Goal: Task Accomplishment & Management: Manage account settings

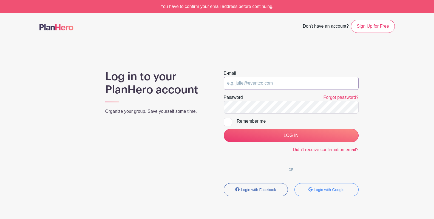
type input "[EMAIL_ADDRESS][DOMAIN_NAME]"
click at [247, 123] on div "Remember me" at bounding box center [298, 121] width 122 height 7
click at [227, 122] on input "Remember me" at bounding box center [226, 120] width 4 height 4
checkbox input "true"
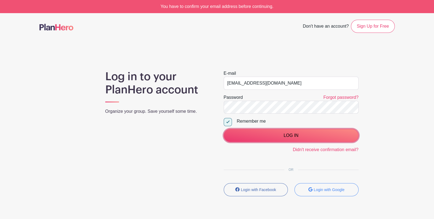
click at [248, 131] on input "LOG IN" at bounding box center [291, 135] width 135 height 13
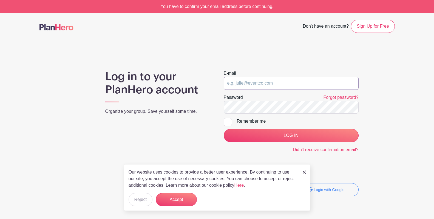
type input "[EMAIL_ADDRESS][DOMAIN_NAME]"
click at [231, 121] on div at bounding box center [228, 122] width 8 height 8
click at [227, 121] on input "Remember me" at bounding box center [226, 120] width 4 height 4
checkbox input "true"
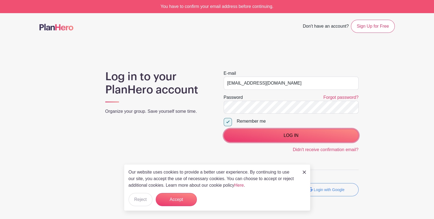
click at [249, 139] on input "LOG IN" at bounding box center [291, 135] width 135 height 13
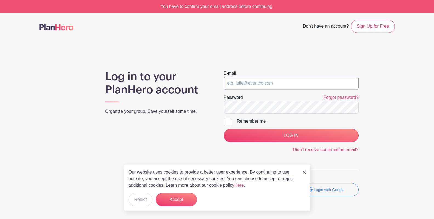
type input "[EMAIL_ADDRESS][DOMAIN_NAME]"
click at [179, 198] on button "Accept" at bounding box center [176, 199] width 41 height 13
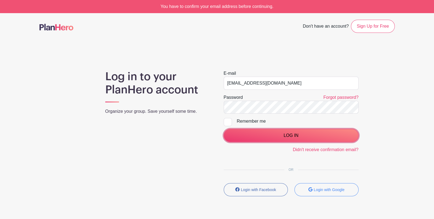
click at [262, 133] on input "LOG IN" at bounding box center [291, 135] width 135 height 13
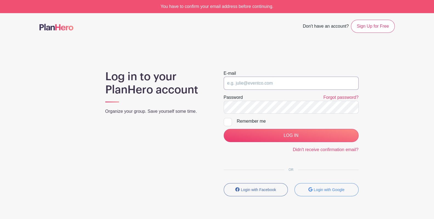
type input "[EMAIL_ADDRESS][DOMAIN_NAME]"
click at [319, 150] on link "Didn't receive confirmation email?" at bounding box center [326, 150] width 66 height 5
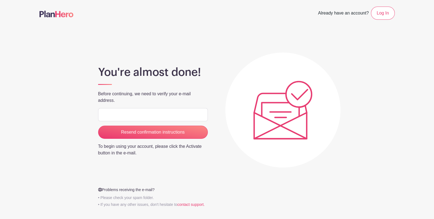
click at [156, 117] on input "email" at bounding box center [153, 114] width 110 height 13
type input "[EMAIL_ADDRESS][DOMAIN_NAME]"
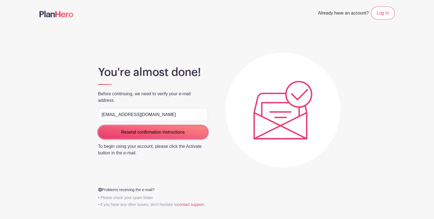
click at [141, 132] on input "Resend confirmation instructions" at bounding box center [153, 132] width 110 height 13
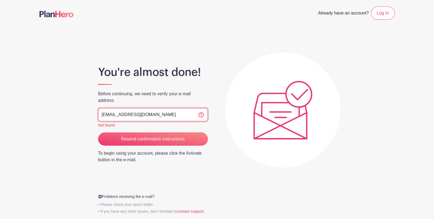
drag, startPoint x: 119, startPoint y: 114, endPoint x: 100, endPoint y: 113, distance: 18.4
click at [100, 113] on input "[EMAIL_ADDRESS][DOMAIN_NAME]" at bounding box center [153, 114] width 110 height 13
type input "drago@wysemeter.com"
click at [300, 33] on main "Already have an account? Log In You're almost done! Before continuing, we need …" at bounding box center [217, 125] width 434 height 250
click at [378, 12] on link "Log In" at bounding box center [383, 13] width 24 height 13
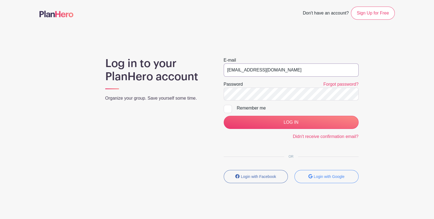
drag, startPoint x: 244, startPoint y: 69, endPoint x: 230, endPoint y: 69, distance: 14.0
click at [230, 69] on input "[EMAIL_ADDRESS][DOMAIN_NAME]" at bounding box center [291, 70] width 135 height 13
type input "drago@wysemeter.com"
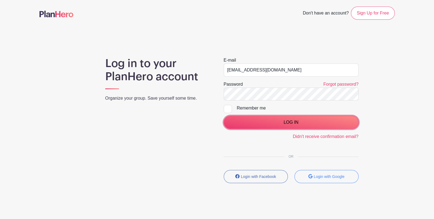
click at [285, 126] on input "LOG IN" at bounding box center [291, 122] width 135 height 13
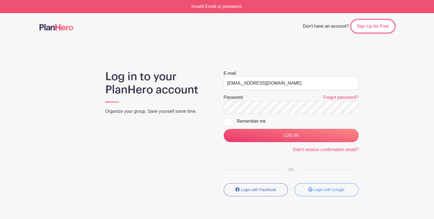
click at [379, 23] on link "Sign Up for Free" at bounding box center [373, 26] width 44 height 13
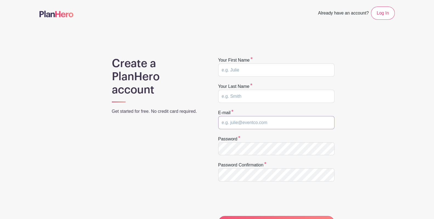
type input "[EMAIL_ADDRESS][DOMAIN_NAME]"
click at [265, 70] on input "text" at bounding box center [276, 70] width 116 height 13
type input "Drago"
type input "Farsang"
click at [203, 146] on div "Create a PlanHero account Get started for free. No credit card required. Your f…" at bounding box center [216, 173] width 355 height 233
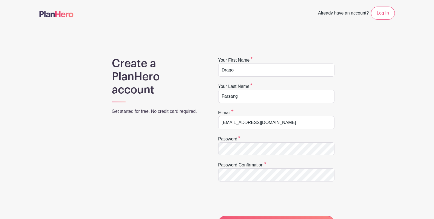
click at [178, 146] on div "Create a PlanHero account Get started for free. No credit card required." at bounding box center [158, 173] width 118 height 233
click at [147, 181] on div "Create a PlanHero account Get started for free. No credit card required." at bounding box center [158, 173] width 118 height 233
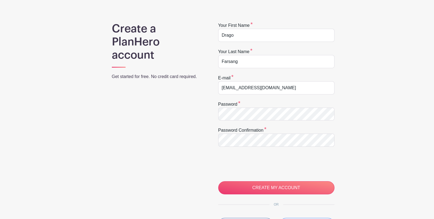
scroll to position [91, 0]
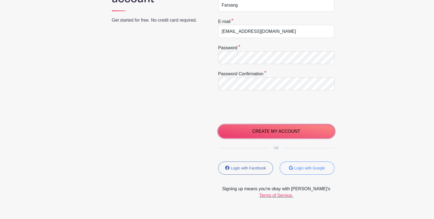
click at [260, 131] on input "CREATE MY ACCOUNT" at bounding box center [276, 131] width 116 height 13
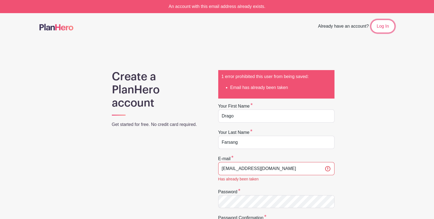
click at [386, 25] on link "Log In" at bounding box center [383, 26] width 24 height 13
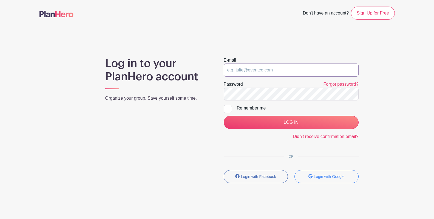
type input "[EMAIL_ADDRESS][DOMAIN_NAME]"
click at [340, 83] on link "Forgot password?" at bounding box center [340, 84] width 35 height 5
click at [337, 85] on link "Forgot password?" at bounding box center [340, 84] width 35 height 5
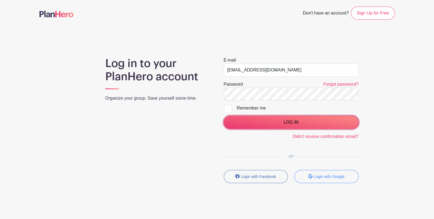
click at [265, 121] on input "LOG IN" at bounding box center [291, 122] width 135 height 13
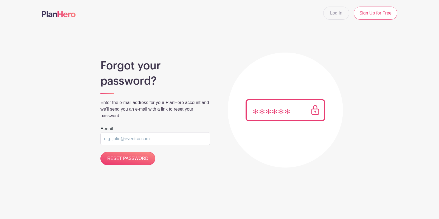
click at [144, 139] on input "email" at bounding box center [155, 138] width 110 height 13
type input "[EMAIL_ADDRESS][DOMAIN_NAME]"
click at [52, 139] on div "Forgot your password? Enter the e-mail address for your PlanHero account and we…" at bounding box center [219, 103] width 355 height 128
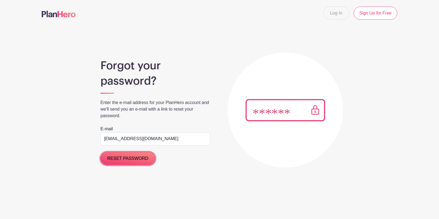
click at [133, 160] on input "RESET PASSWORD" at bounding box center [127, 158] width 55 height 13
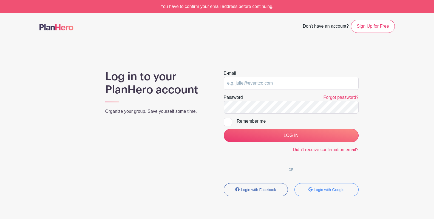
type input "[EMAIL_ADDRESS][DOMAIN_NAME]"
click at [60, 28] on img at bounding box center [56, 27] width 34 height 7
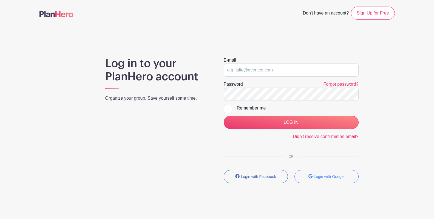
type input "[EMAIL_ADDRESS][DOMAIN_NAME]"
click at [403, 124] on main "Don't have an account? Sign Up for Free Log in to your PlanHero account Organiz…" at bounding box center [217, 111] width 434 height 222
click at [168, 97] on div "Log in to your PlanHero account Organize your group. Save yourself some time. E…" at bounding box center [216, 122] width 355 height 131
click at [202, 124] on div "Log in to your PlanHero account Organize your group. Save yourself some time." at bounding box center [158, 122] width 118 height 131
click at [228, 108] on div at bounding box center [228, 109] width 8 height 8
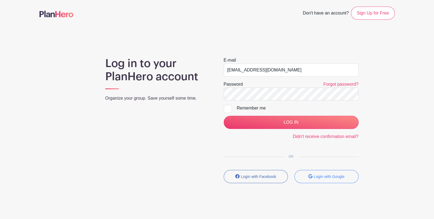
click at [227, 108] on input "Remember me" at bounding box center [226, 107] width 4 height 4
checkbox input "true"
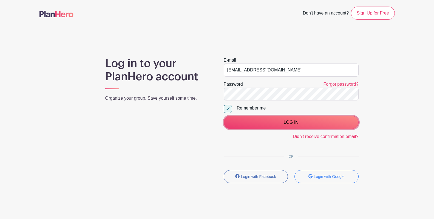
click at [252, 126] on input "LOG IN" at bounding box center [291, 122] width 135 height 13
